Goal: Information Seeking & Learning: Learn about a topic

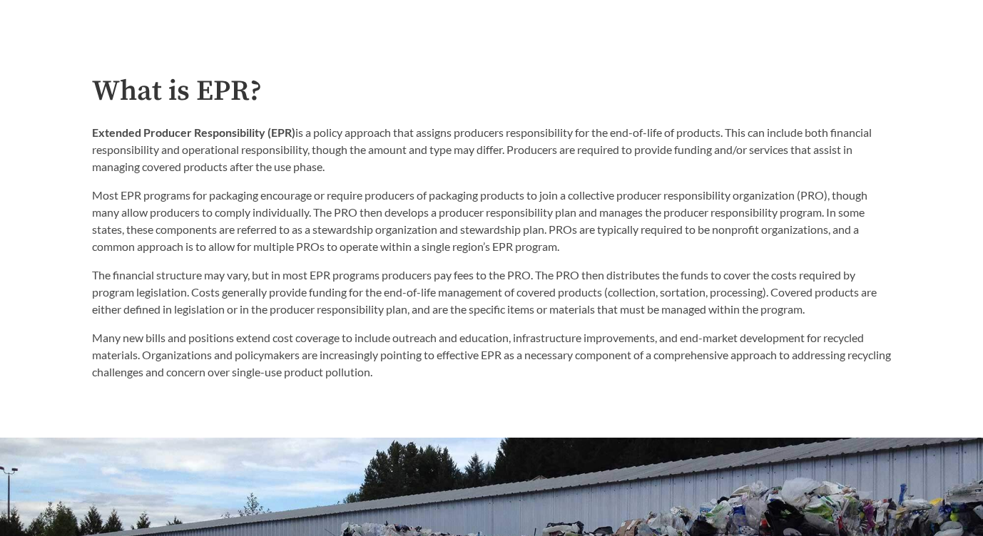
scroll to position [690, 0]
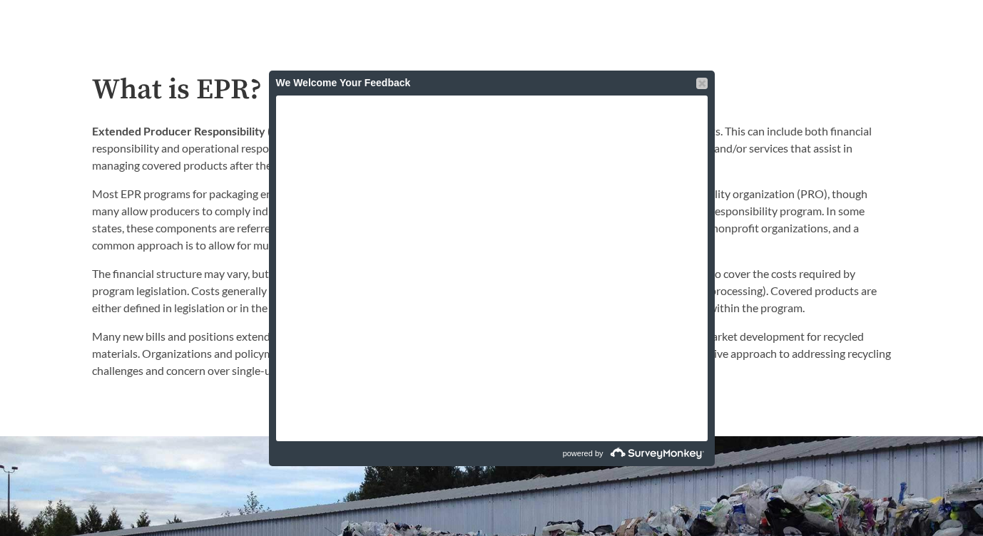
click at [700, 83] on div at bounding box center [701, 83] width 11 height 11
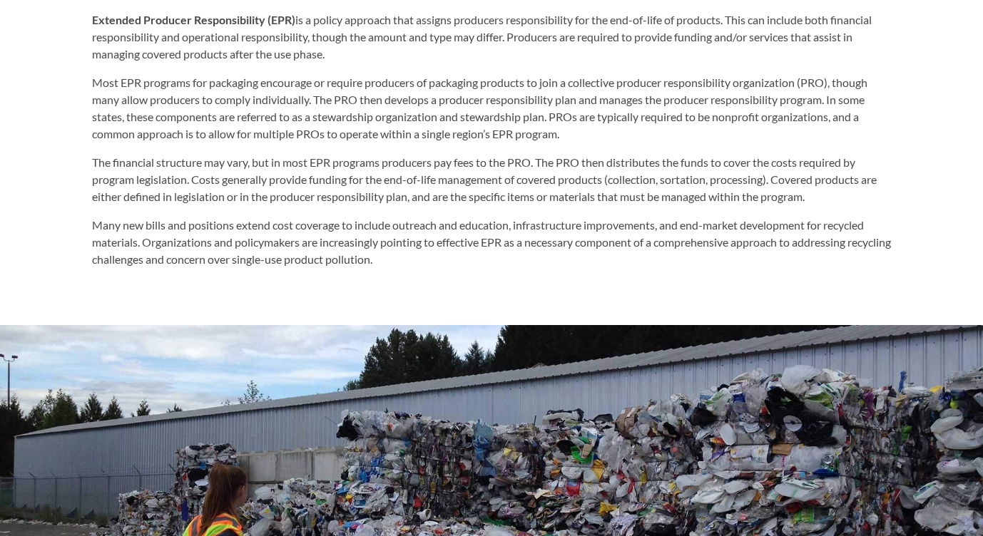
scroll to position [798, 0]
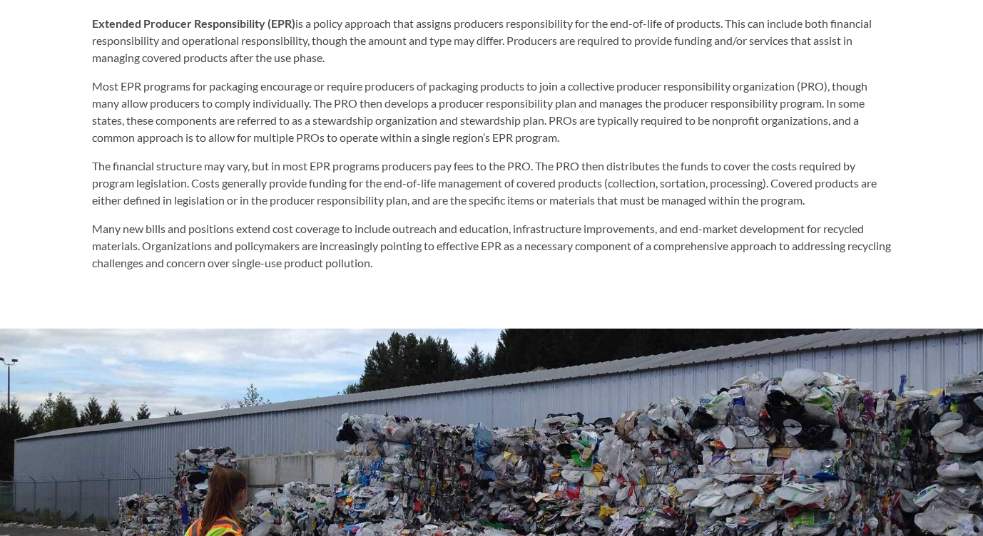
click at [334, 187] on p "The financial structure may vary, but in most EPR programs producers pay fees t…" at bounding box center [491, 183] width 799 height 51
